Goal: Check status

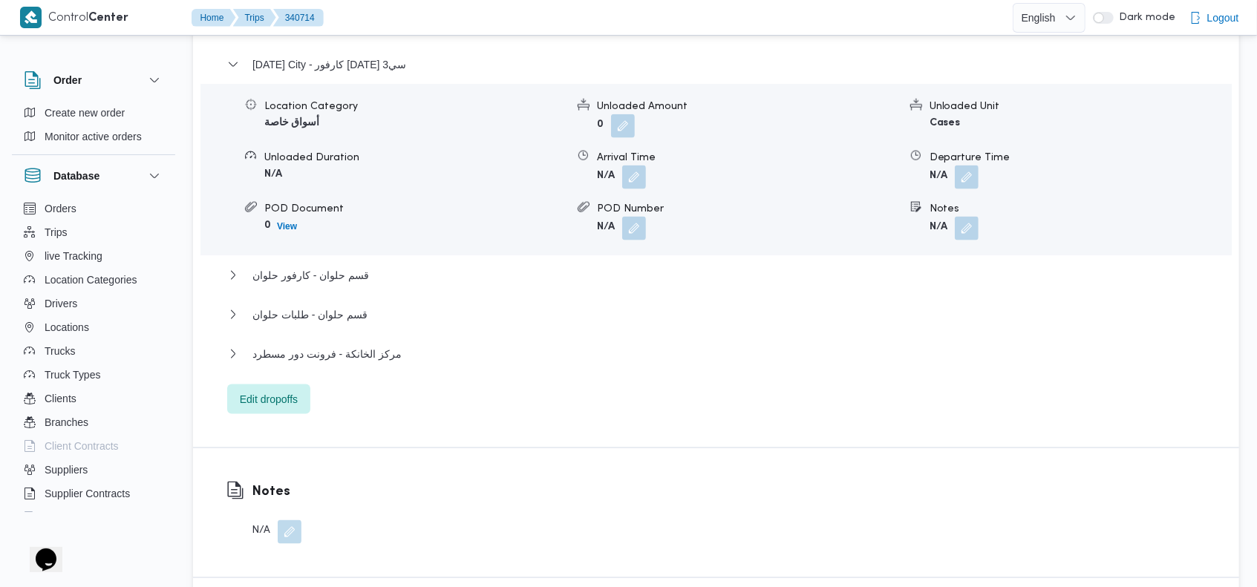
scroll to position [1315, 0]
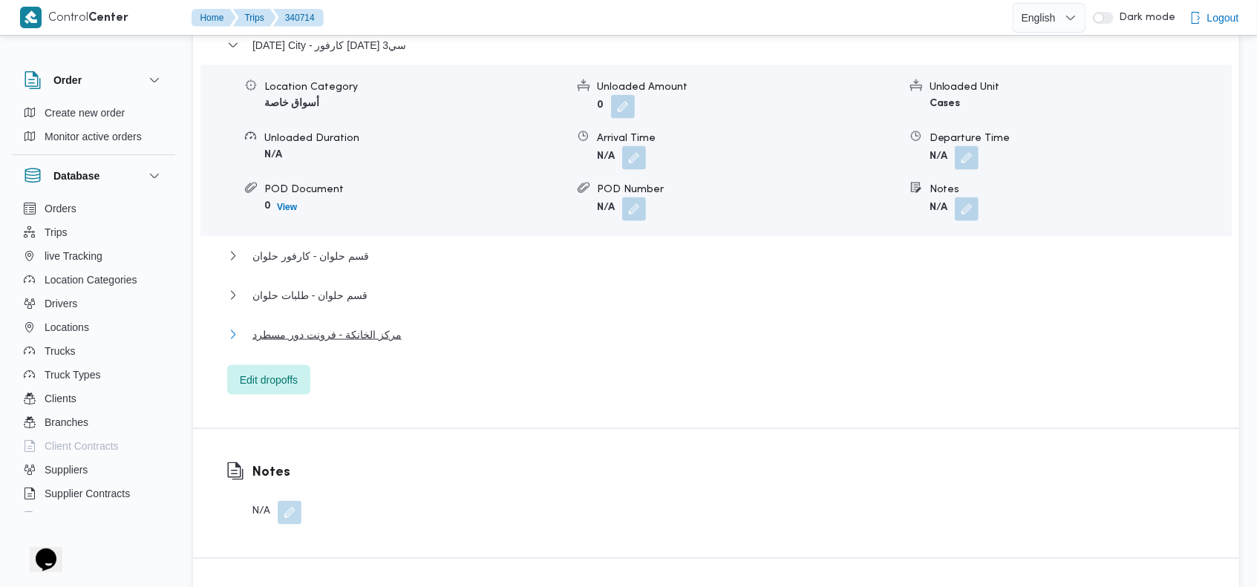
click at [384, 326] on span "مركز الخانكة - فرونت دور مسطرد" at bounding box center [326, 335] width 149 height 18
click at [370, 326] on span "مركز الخانكة - فرونت دور مسطرد" at bounding box center [326, 335] width 149 height 18
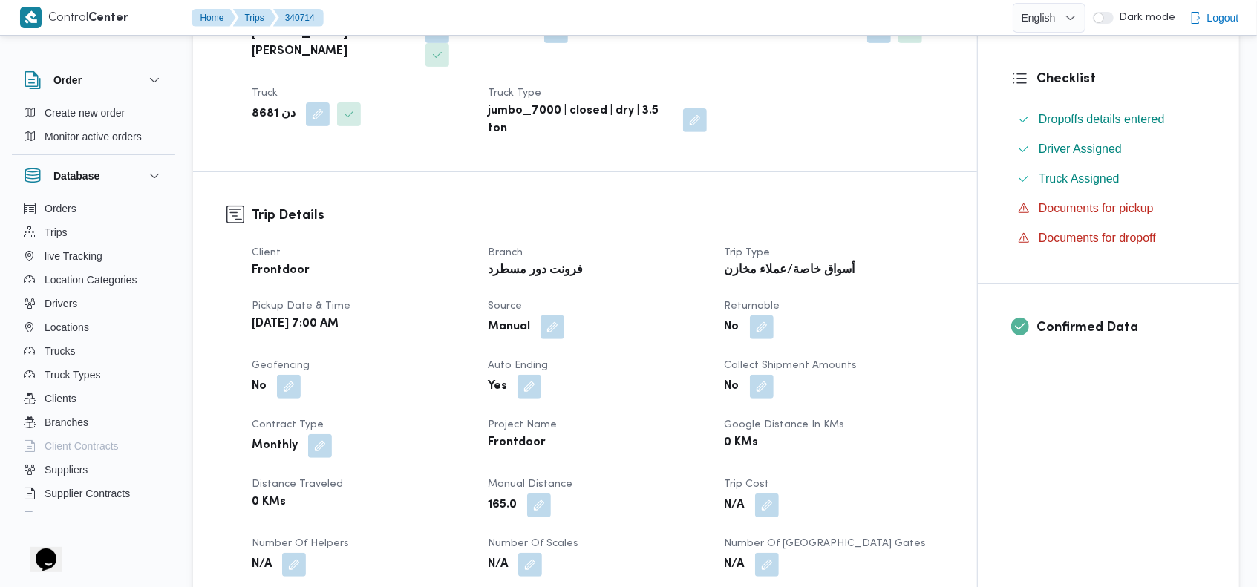
scroll to position [0, 0]
